Goal: Task Accomplishment & Management: Complete application form

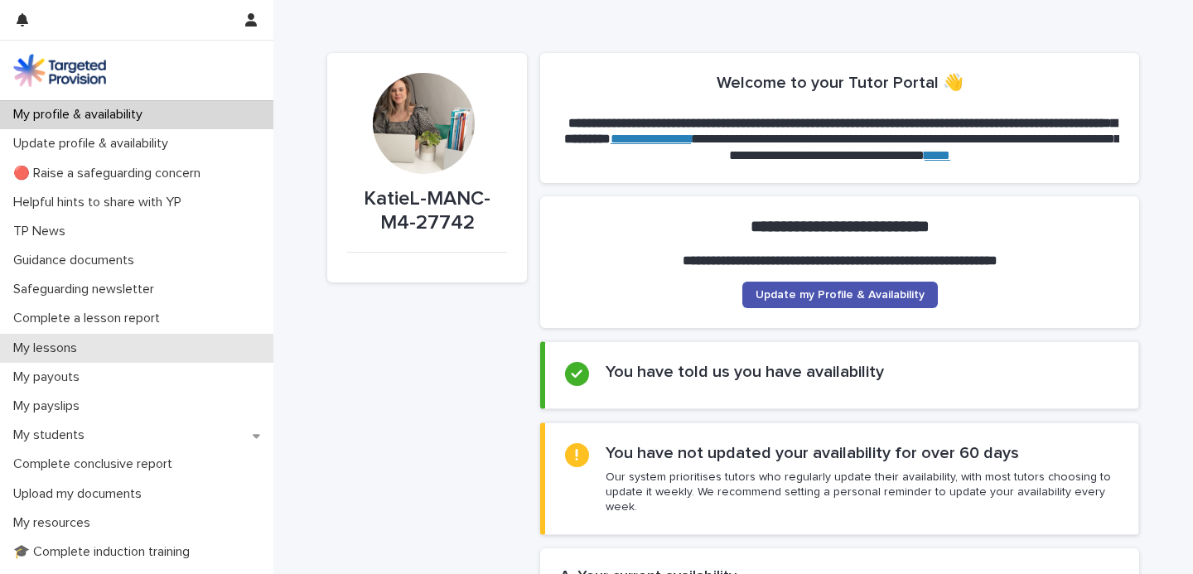
click at [201, 341] on div "My lessons" at bounding box center [136, 348] width 273 height 29
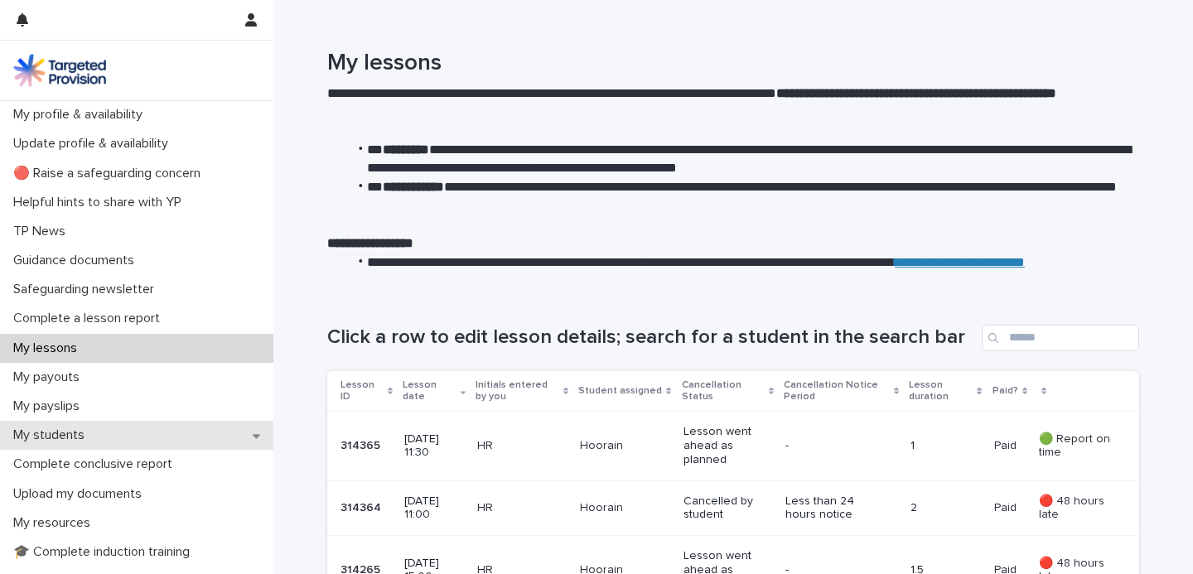
click at [95, 432] on p "My students" at bounding box center [52, 435] width 91 height 16
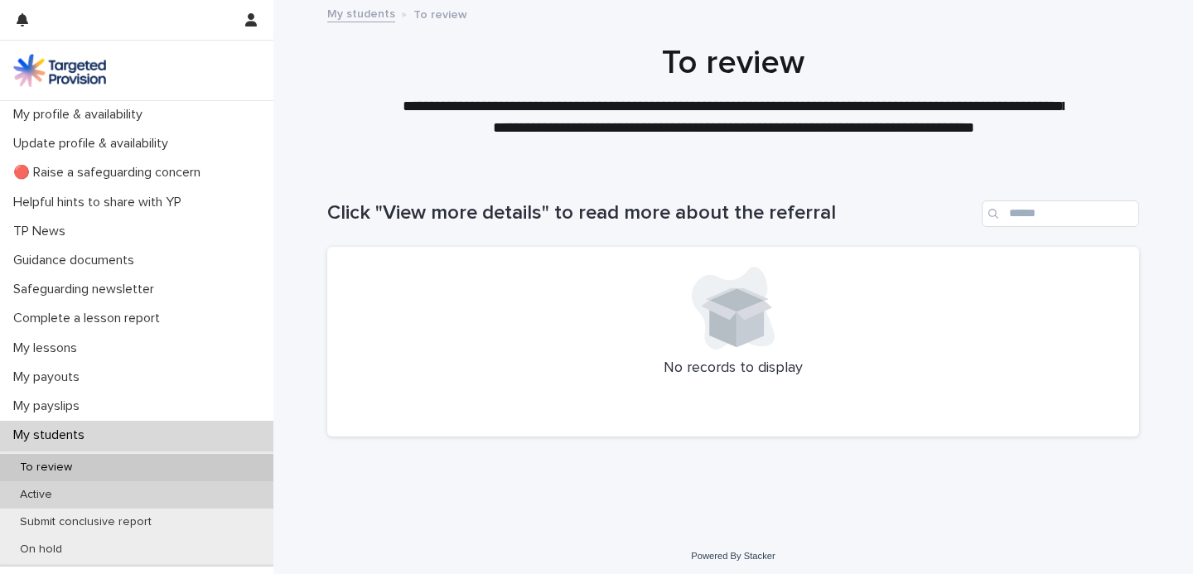
click at [126, 492] on div "Active" at bounding box center [136, 494] width 273 height 27
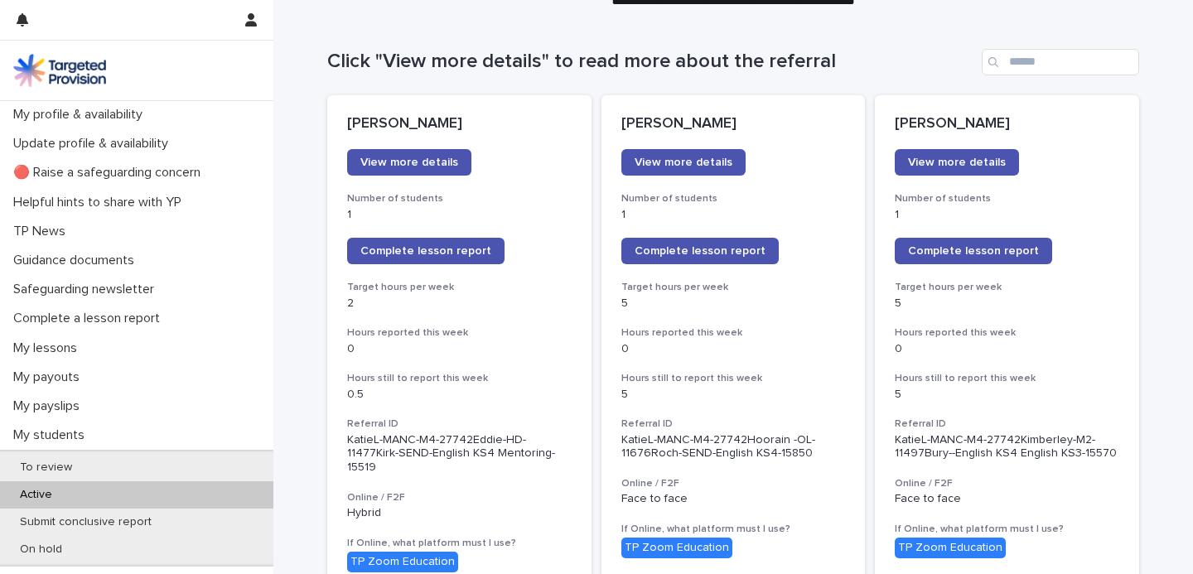
scroll to position [21, 0]
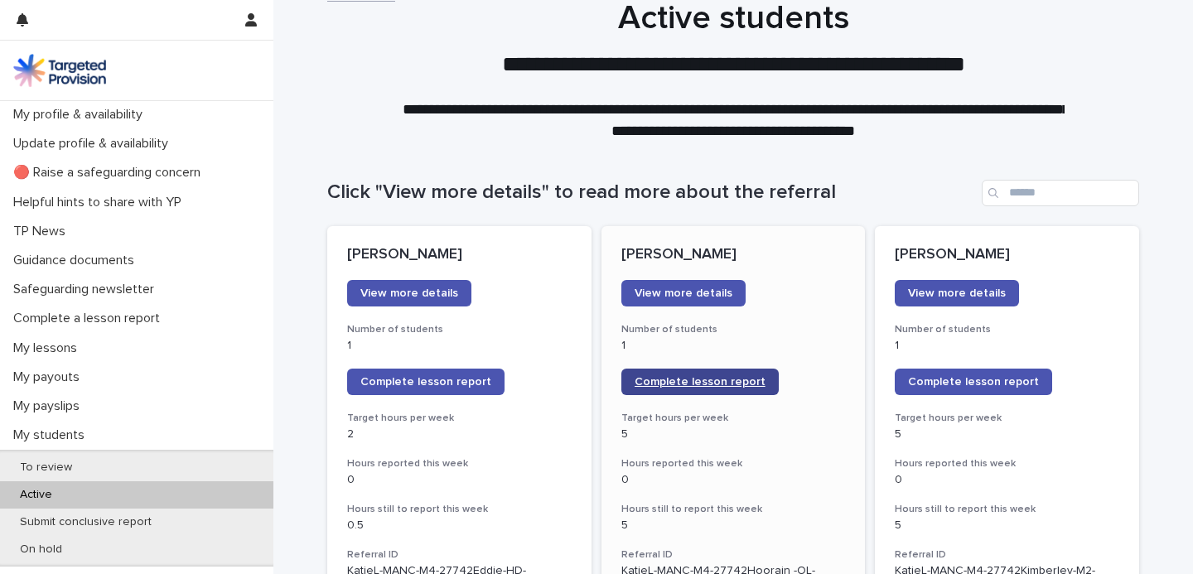
click at [694, 384] on span "Complete lesson report" at bounding box center [699, 382] width 131 height 12
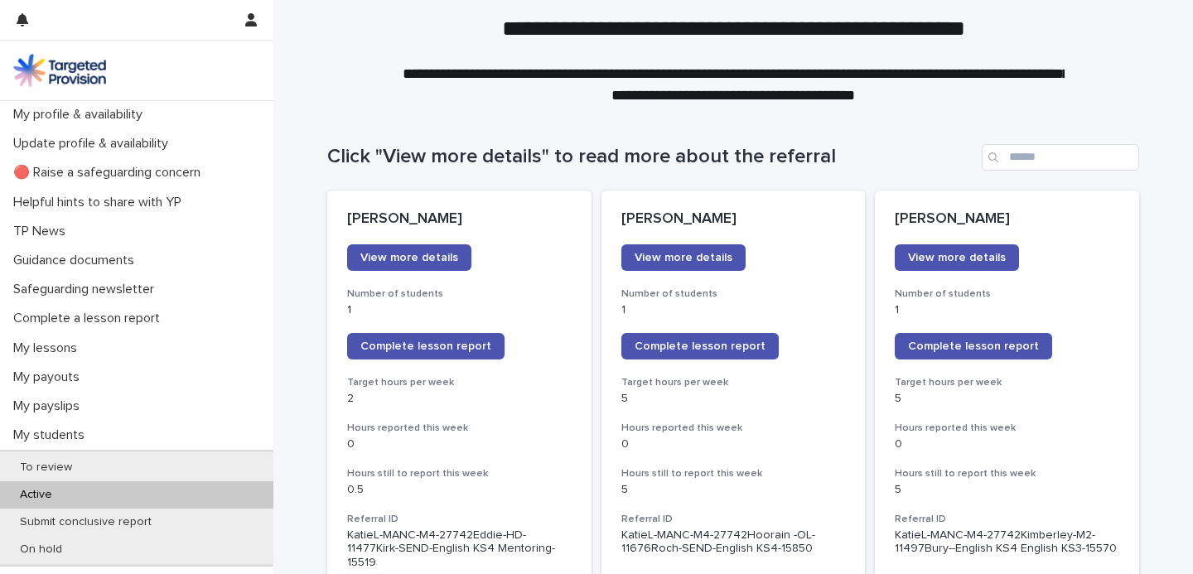
scroll to position [60, 0]
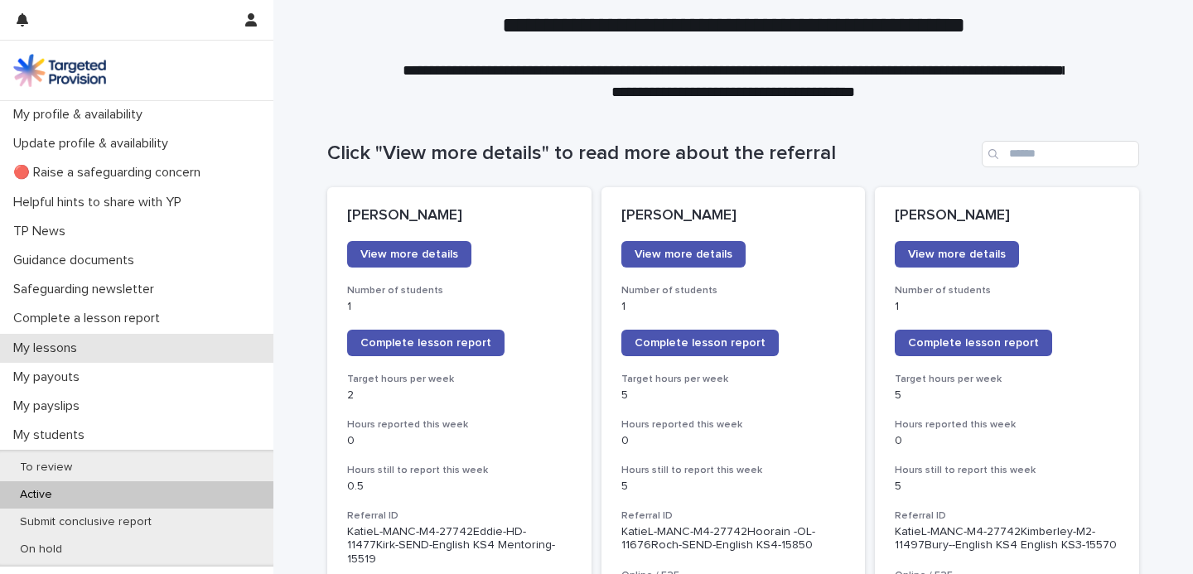
click at [77, 353] on p "My lessons" at bounding box center [49, 348] width 84 height 16
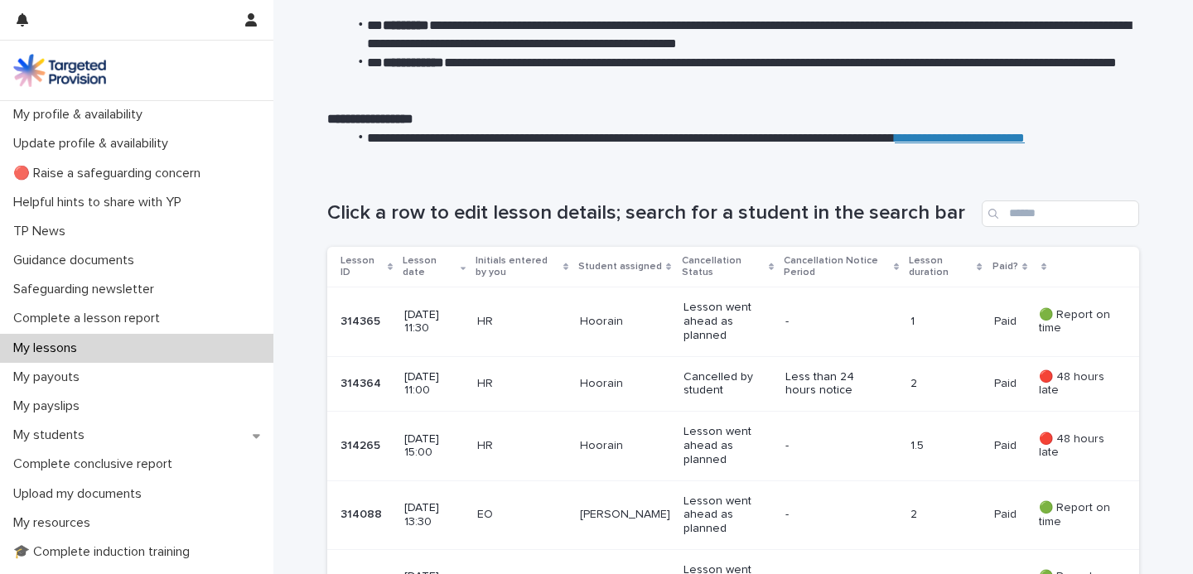
scroll to position [137, 0]
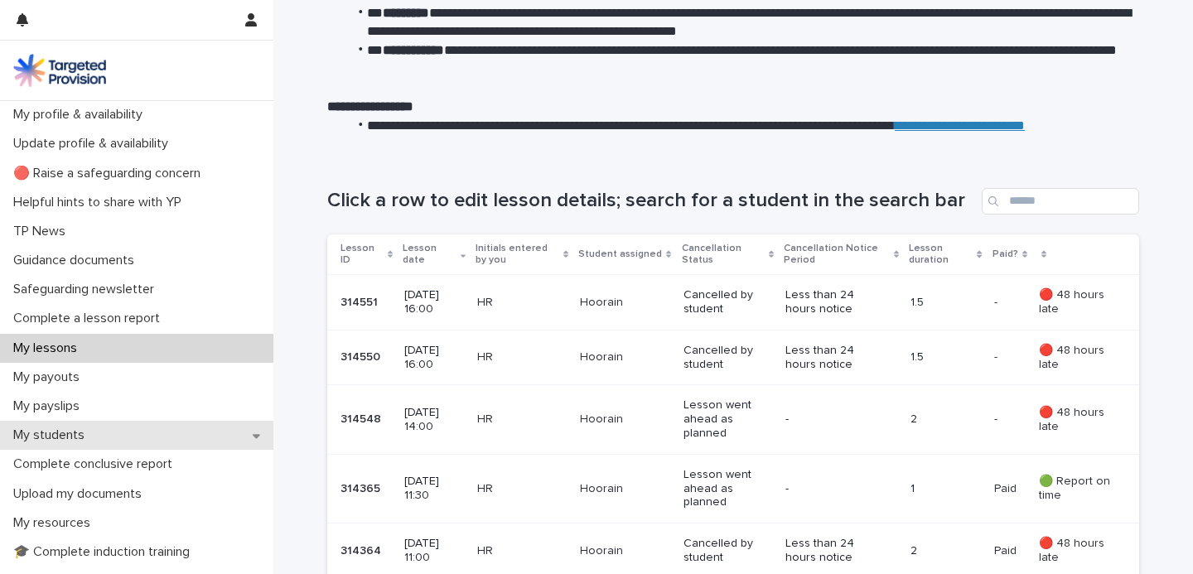
click at [181, 438] on div "My students" at bounding box center [136, 435] width 273 height 29
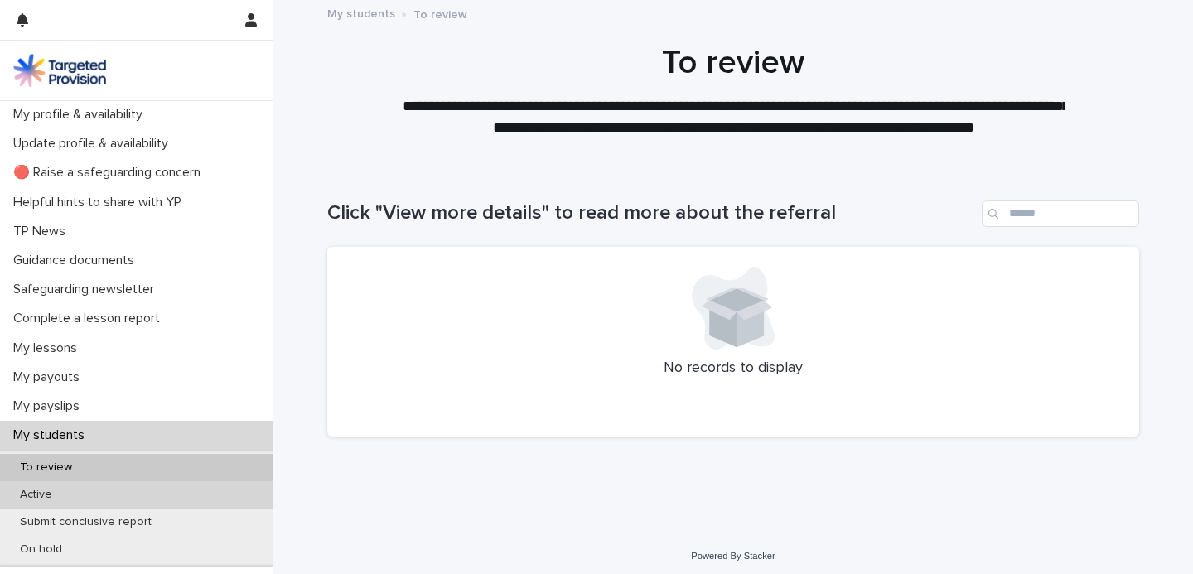
click at [122, 500] on div "Active" at bounding box center [136, 494] width 273 height 27
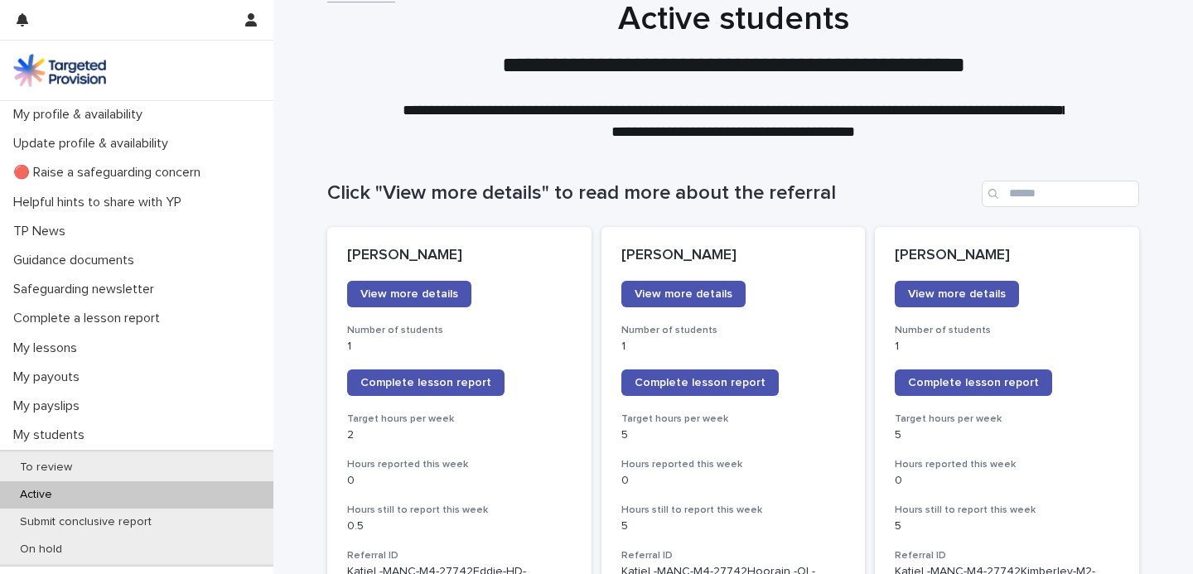
scroll to position [21, 0]
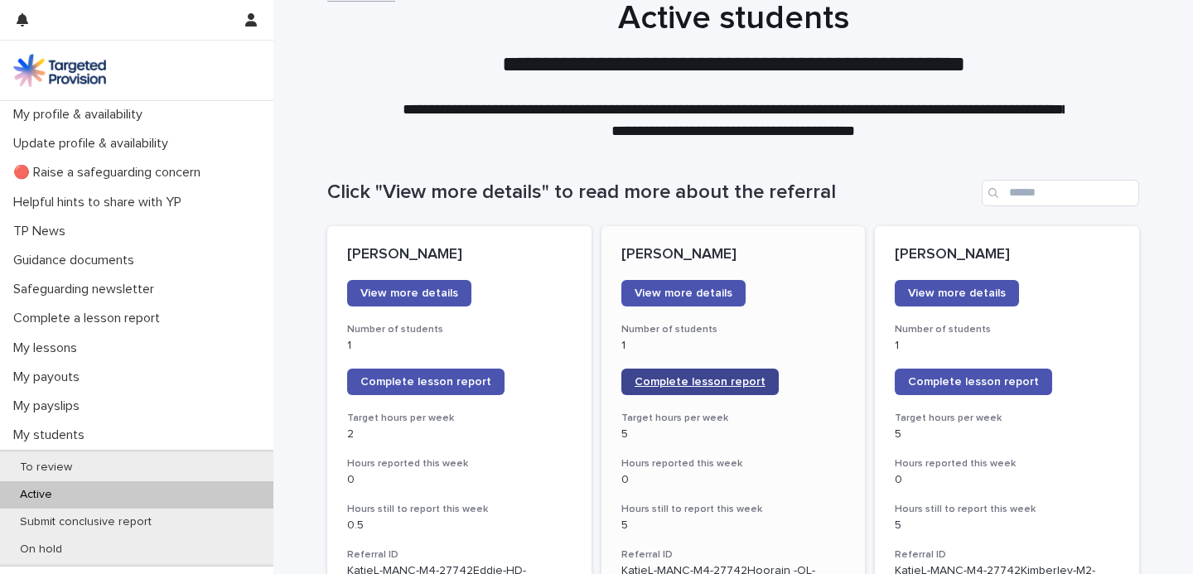
click at [706, 376] on span "Complete lesson report" at bounding box center [699, 382] width 131 height 12
click at [668, 384] on span "Complete lesson report" at bounding box center [699, 382] width 131 height 12
click at [705, 384] on span "Complete lesson report" at bounding box center [699, 382] width 131 height 12
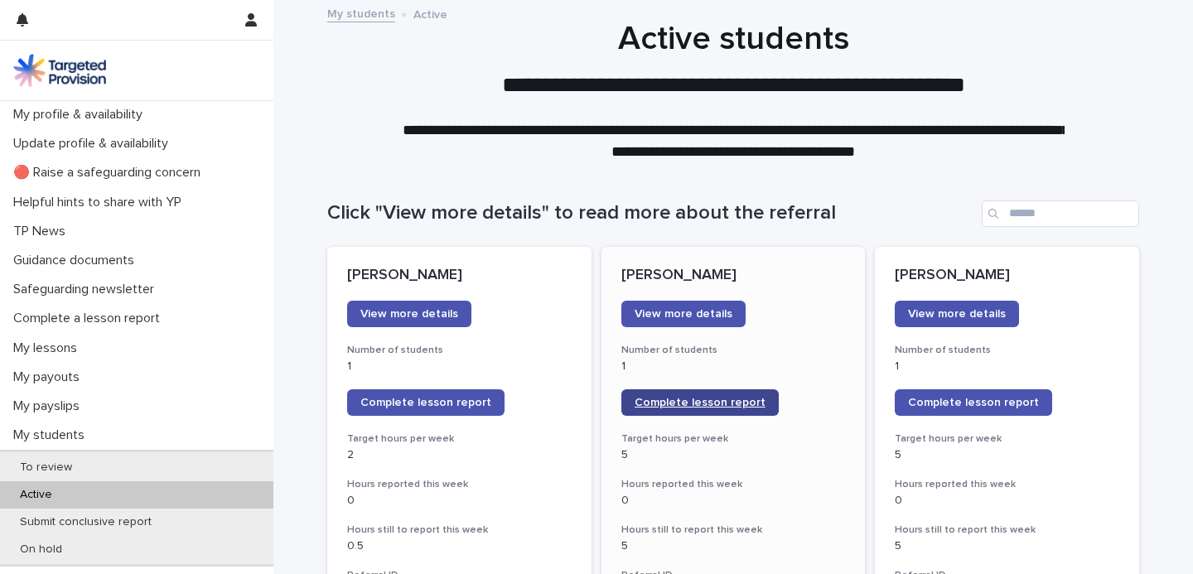
click at [702, 408] on span "Complete lesson report" at bounding box center [699, 403] width 131 height 12
click at [678, 403] on span "Complete lesson report" at bounding box center [699, 403] width 131 height 12
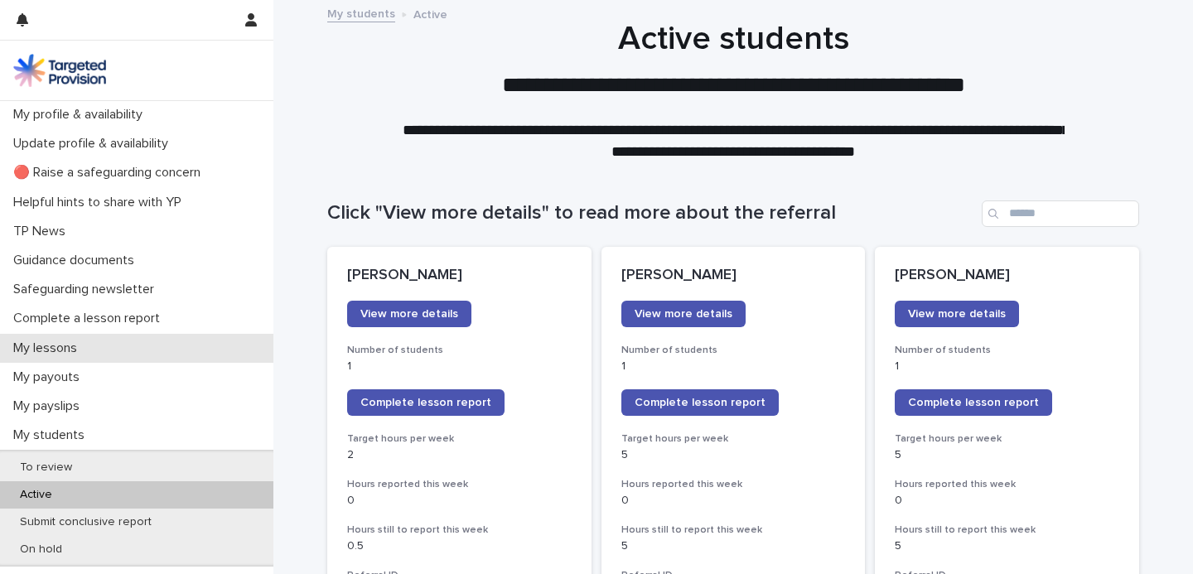
click at [97, 344] on div "My lessons" at bounding box center [136, 348] width 273 height 29
